Goal: Task Accomplishment & Management: Manage account settings

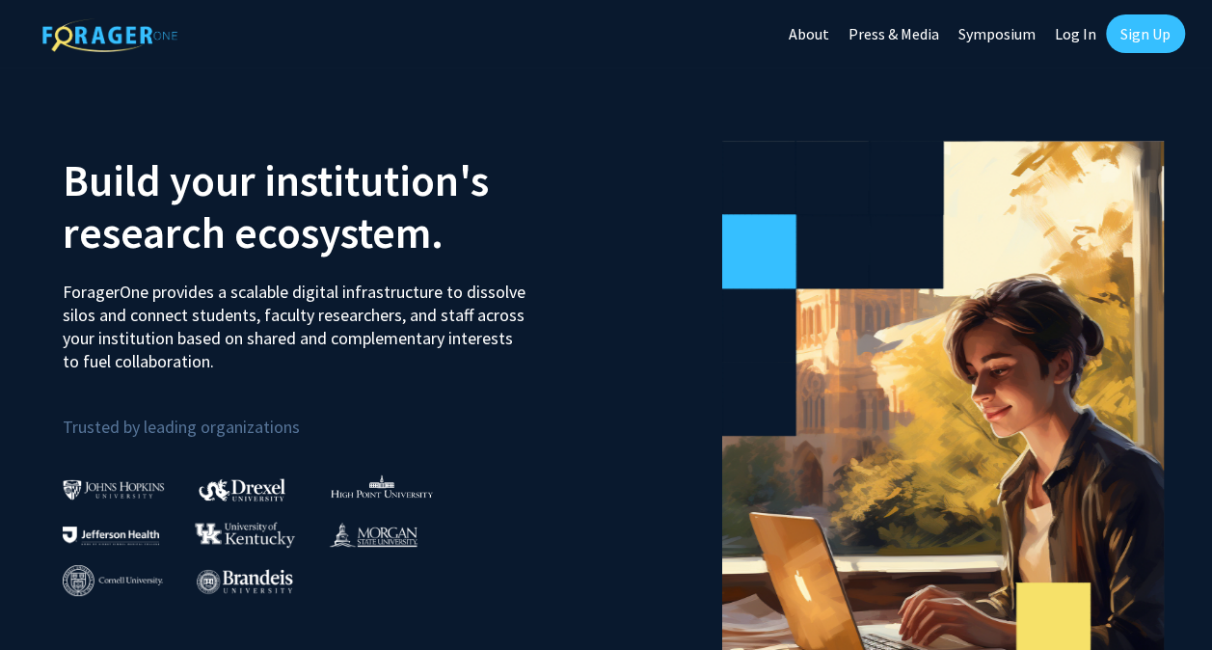
click at [1141, 32] on link "Sign Up" at bounding box center [1145, 33] width 79 height 39
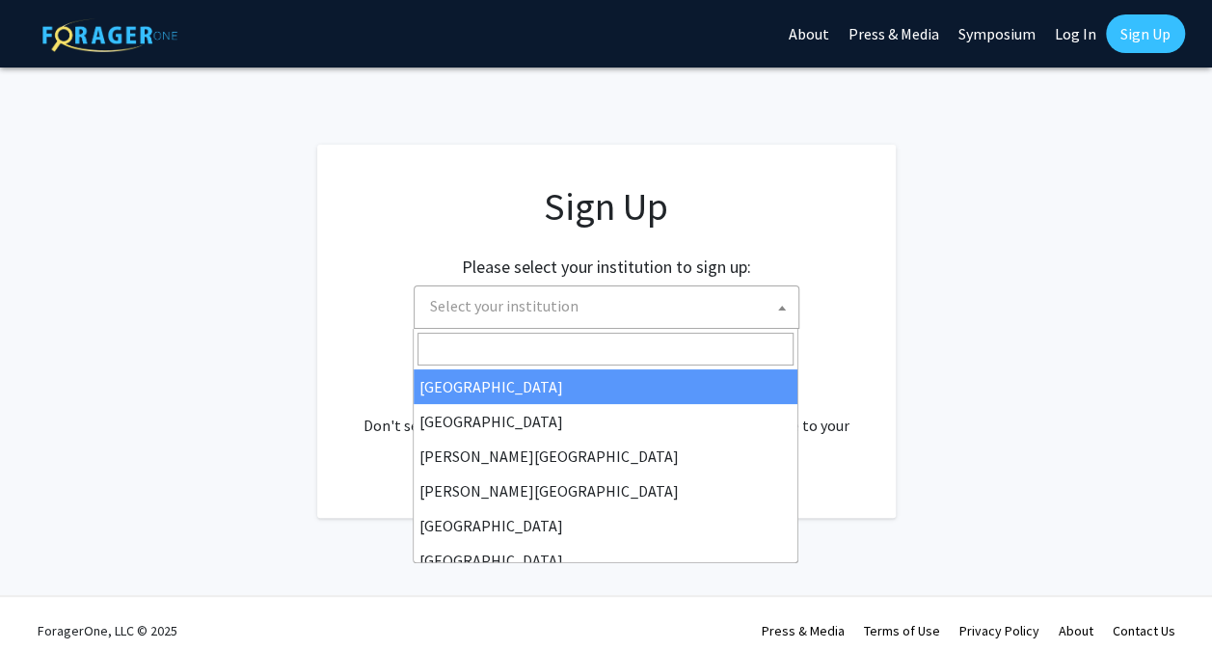
click at [681, 295] on span "Select your institution" at bounding box center [610, 306] width 376 height 40
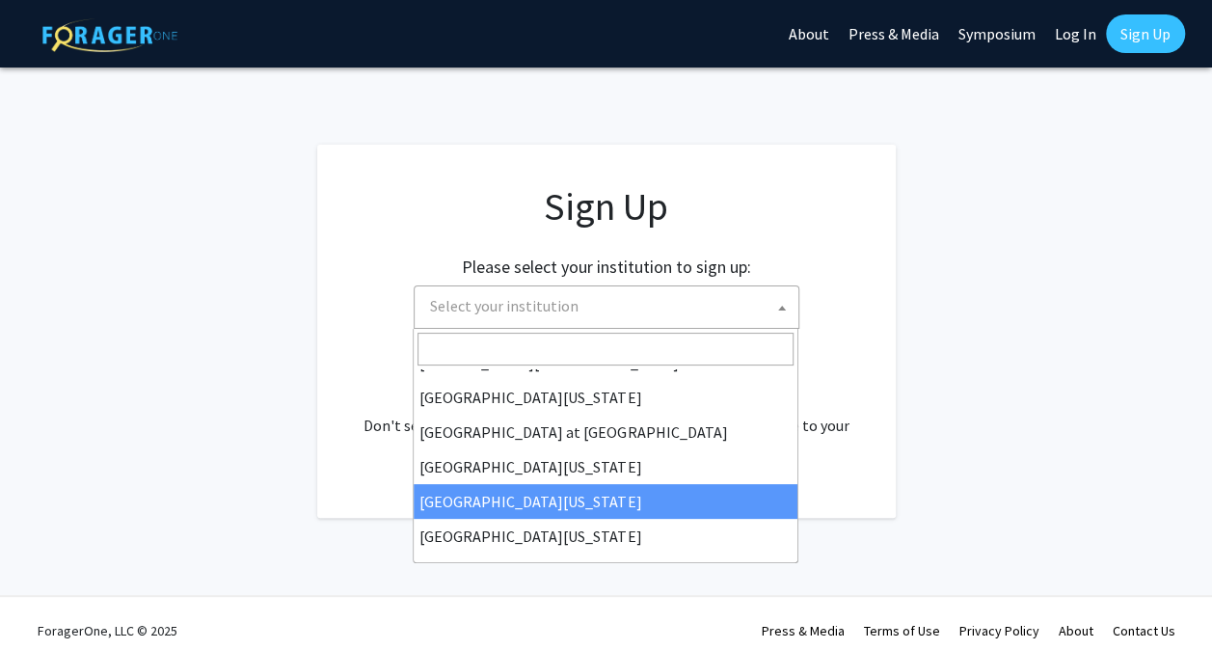
scroll to position [674, 0]
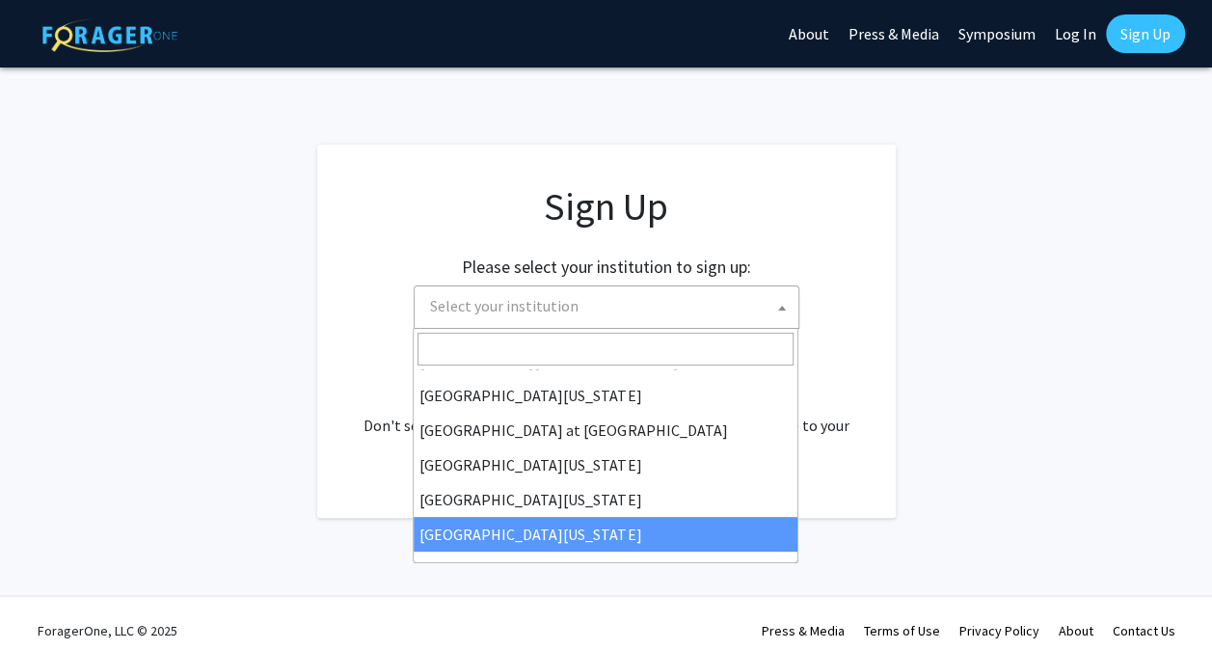
select select "33"
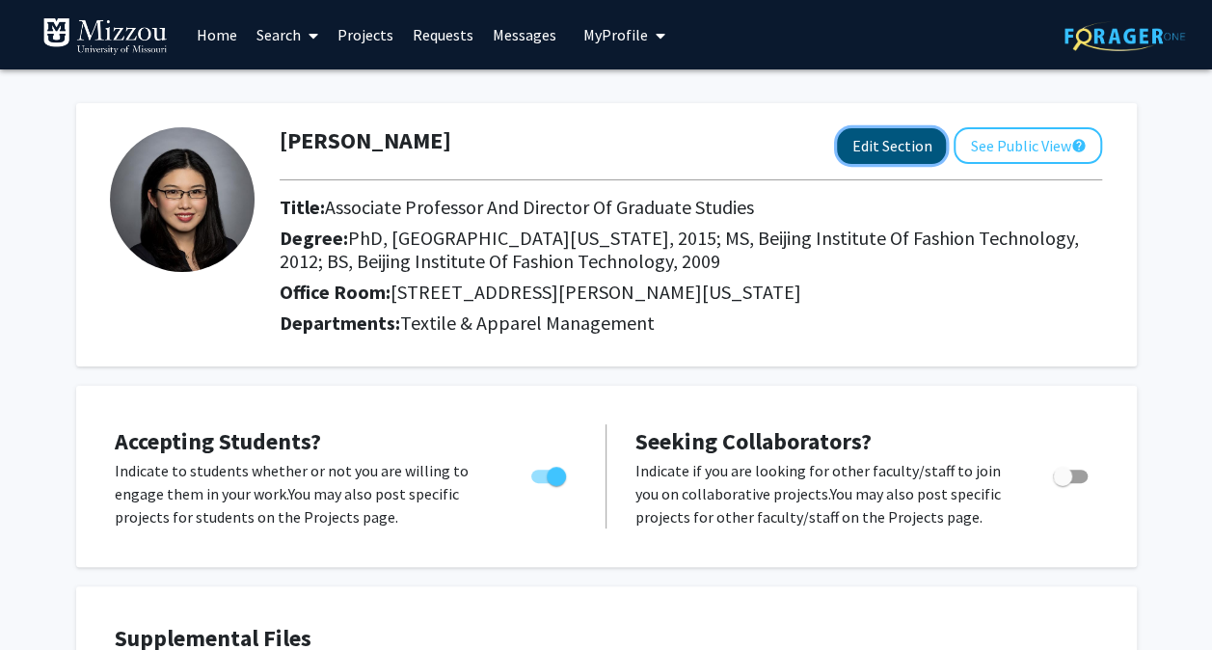
click at [926, 135] on button "Edit Section" at bounding box center [891, 146] width 109 height 36
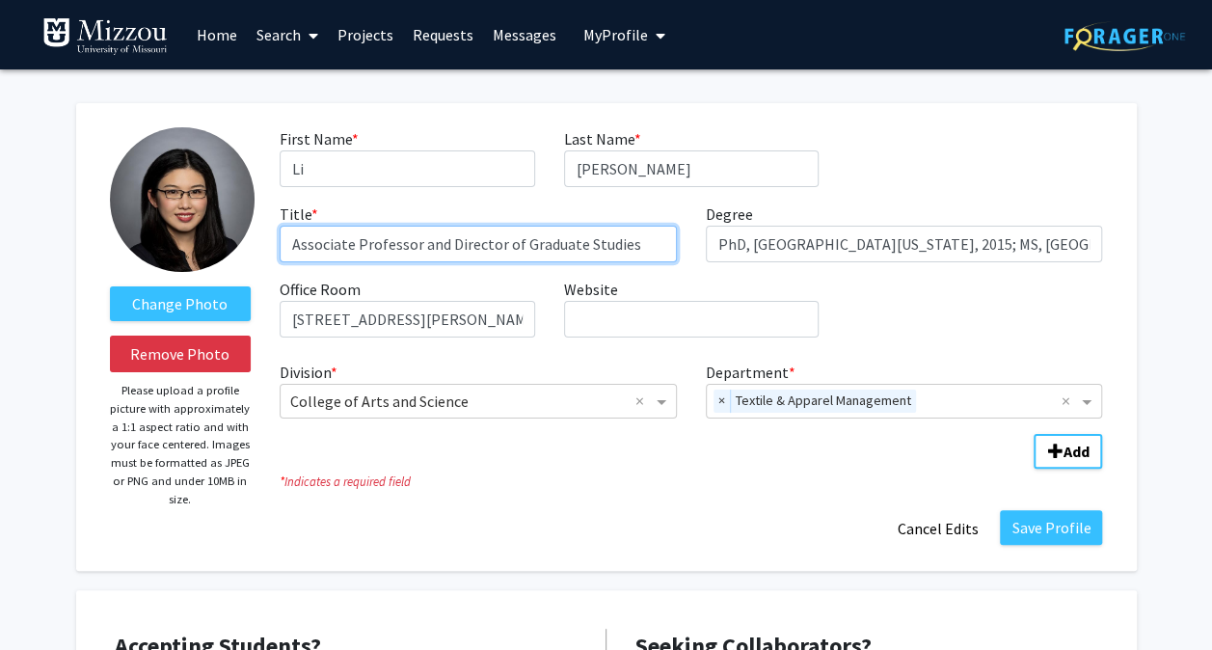
drag, startPoint x: 641, startPoint y: 250, endPoint x: 422, endPoint y: 249, distance: 218.8
click at [422, 249] on input "Associate Professor and Director of Graduate Studies" at bounding box center [478, 244] width 397 height 37
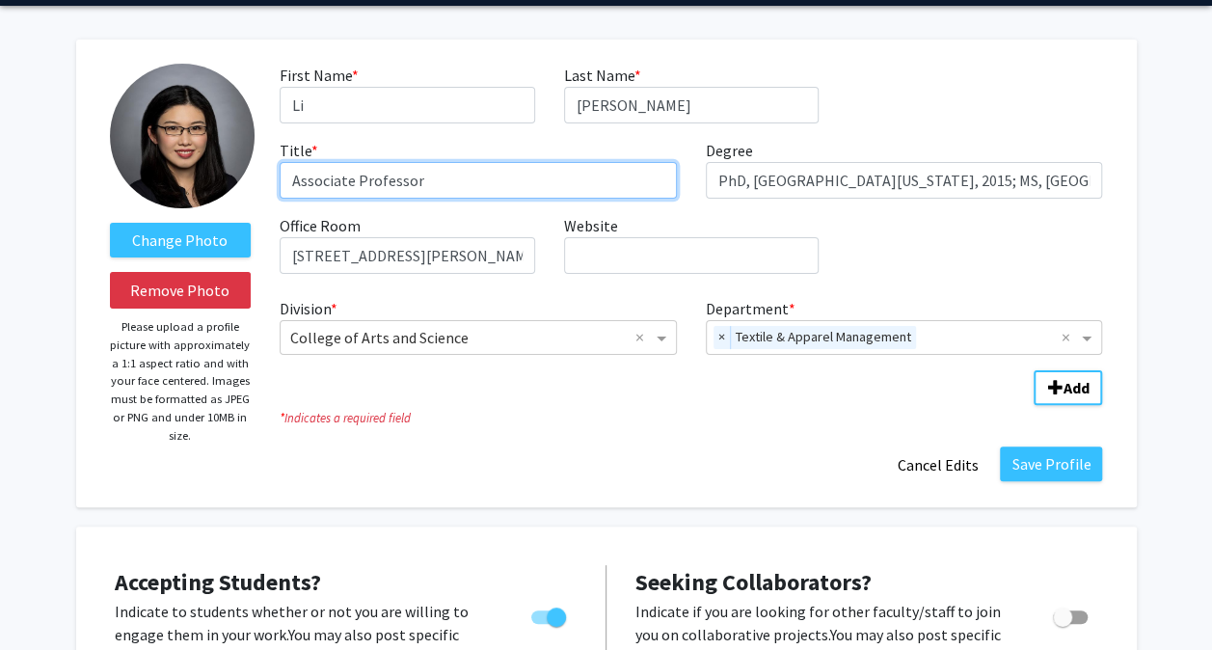
scroll to position [66, 0]
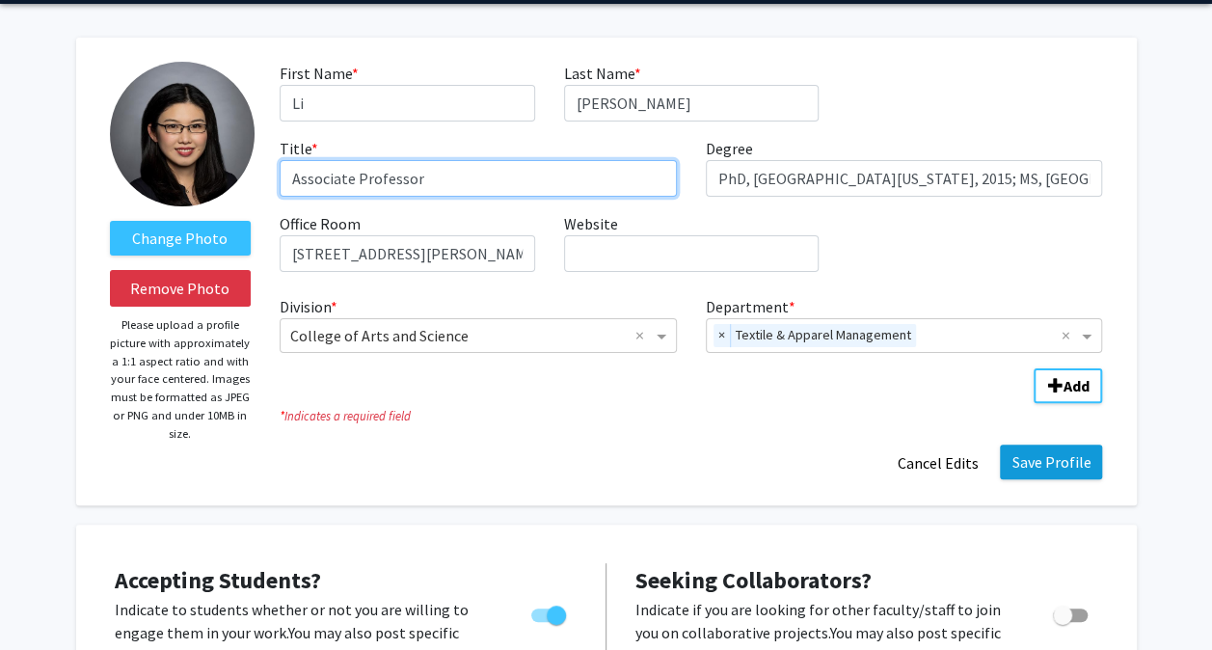
type input "Associate Professor"
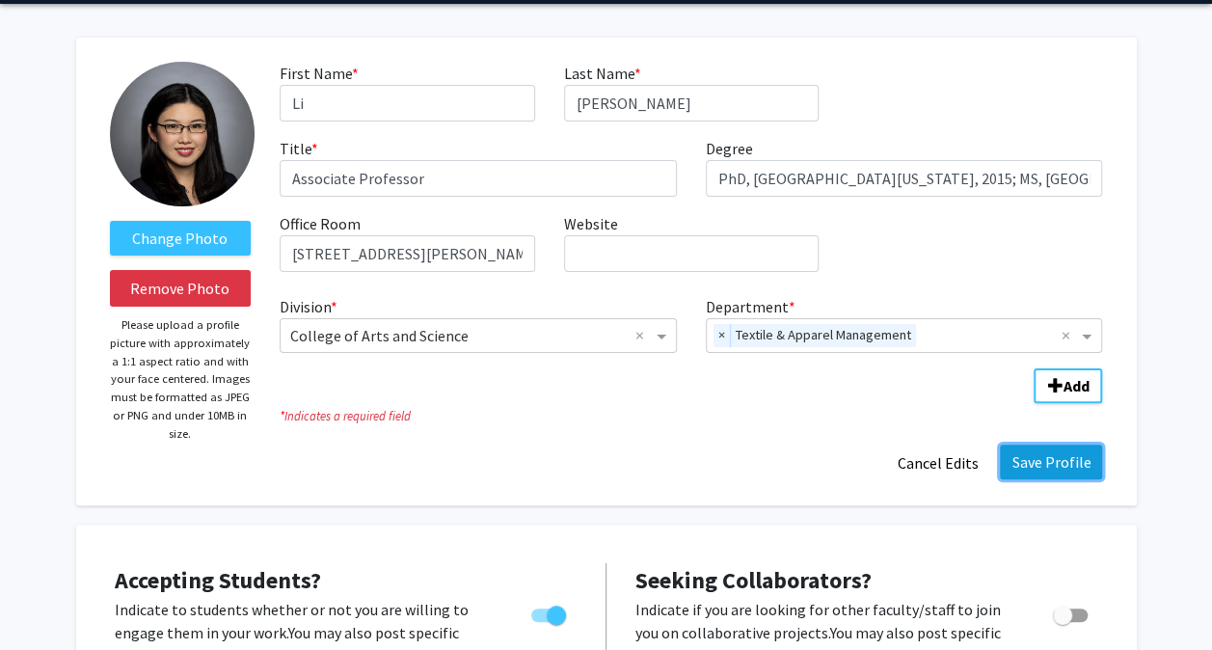
click at [1045, 468] on button "Save Profile" at bounding box center [1051, 461] width 102 height 35
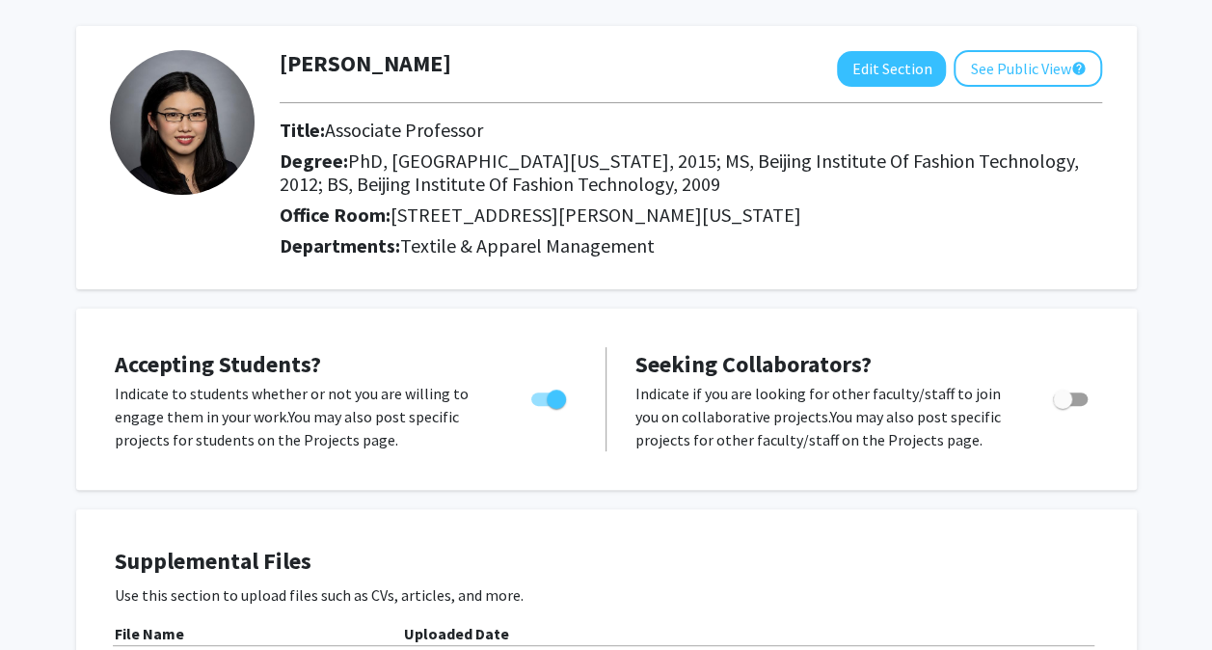
scroll to position [100, 0]
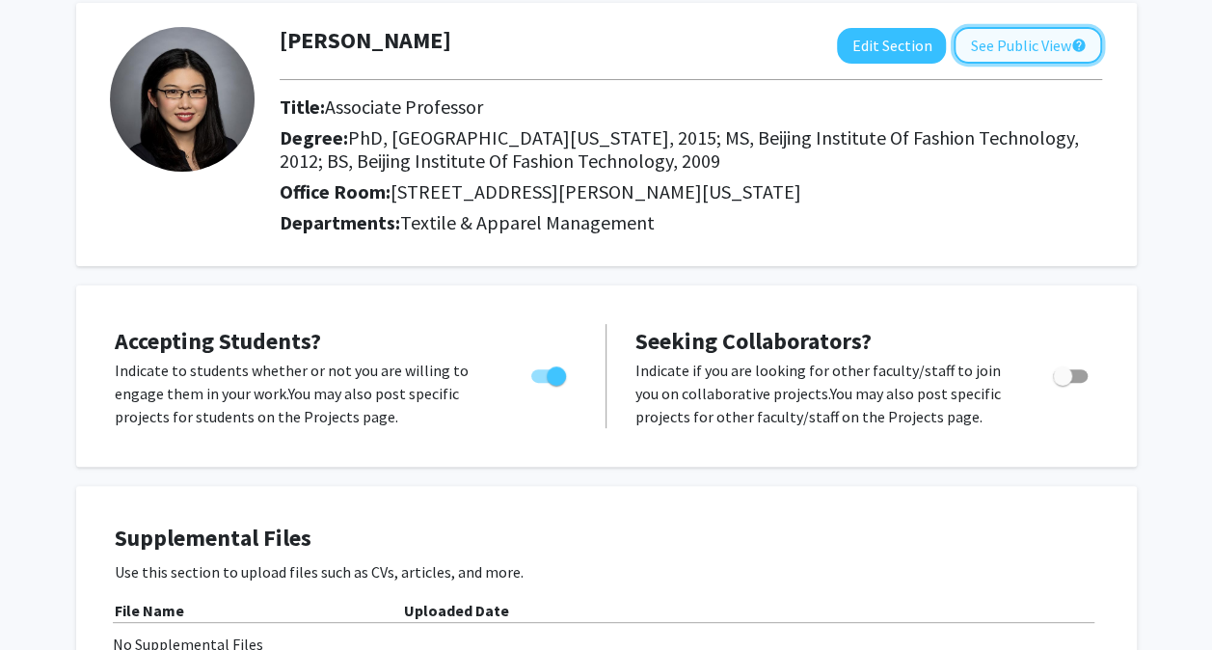
click at [1037, 32] on button "See Public View help" at bounding box center [1027, 45] width 148 height 37
